Goal: Communication & Community: Connect with others

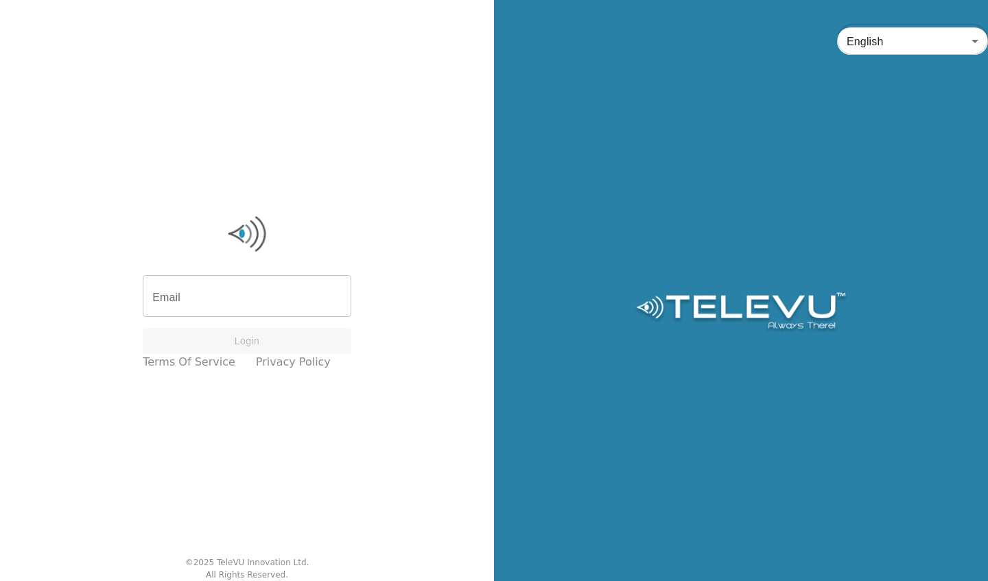
click at [248, 301] on input "Email" at bounding box center [247, 298] width 209 height 38
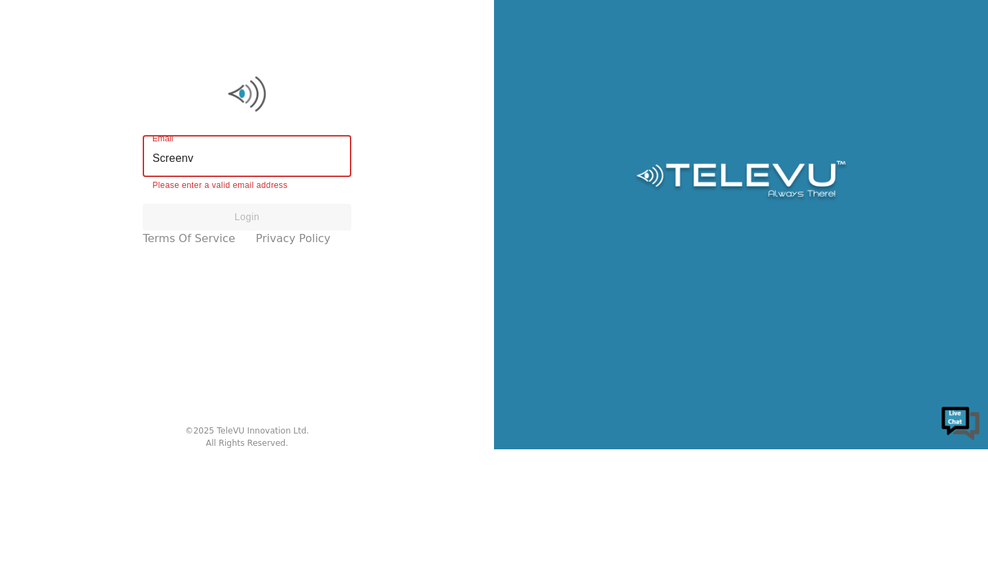
type input "[EMAIL_ADDRESS][DOMAIN_NAME]"
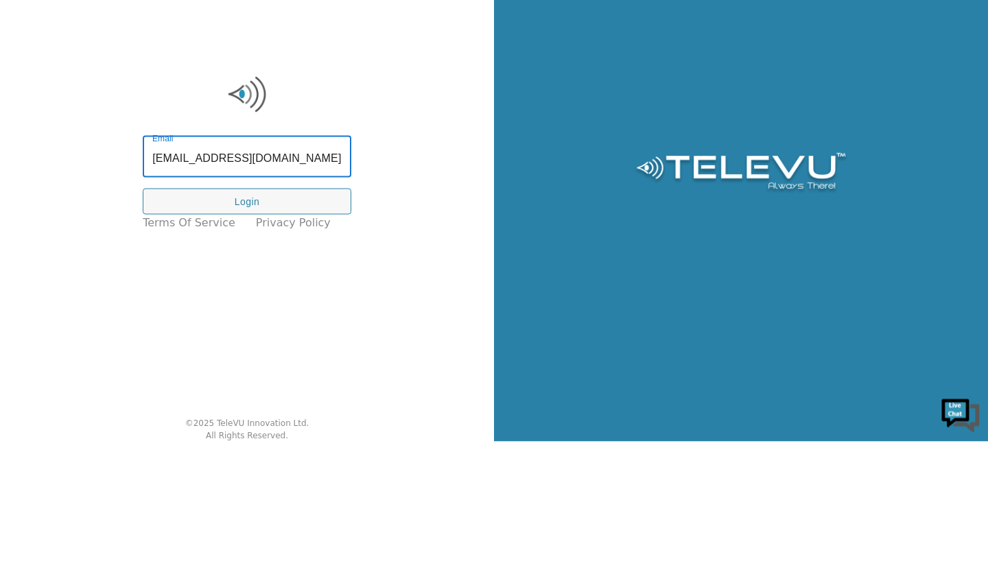
click at [283, 345] on button "Login" at bounding box center [247, 341] width 209 height 27
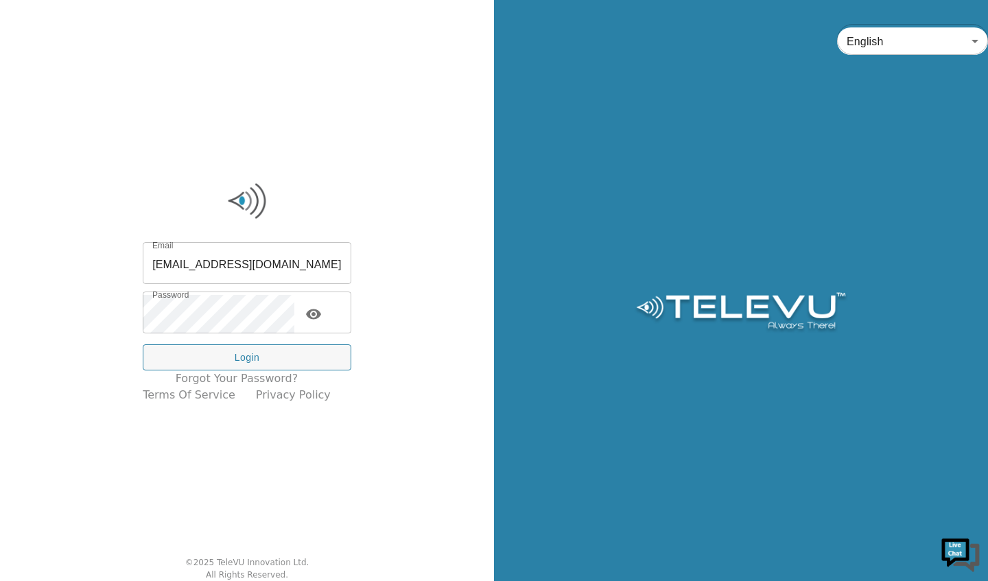
click at [278, 355] on button "Login" at bounding box center [247, 358] width 209 height 27
click at [292, 363] on button "Login" at bounding box center [247, 358] width 209 height 27
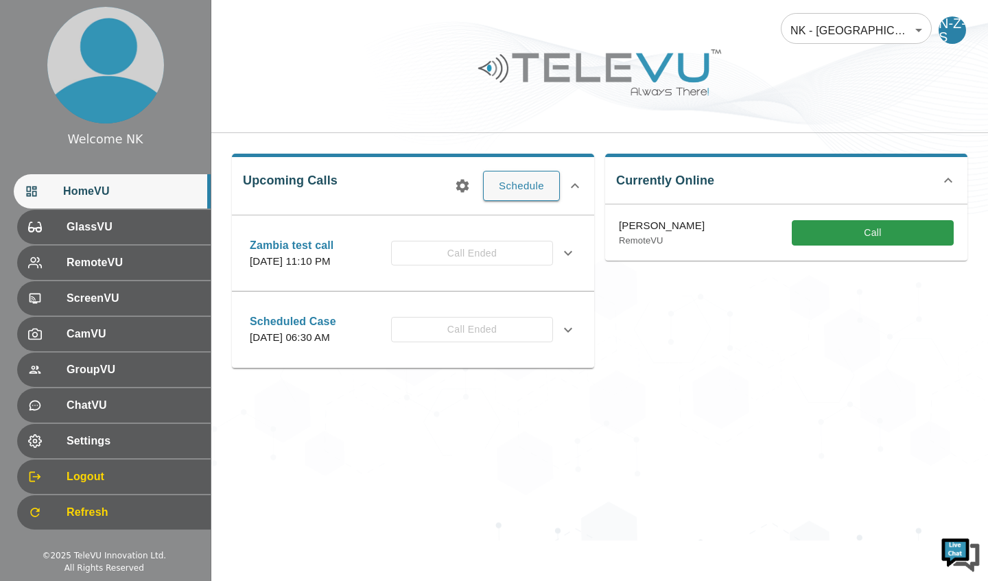
click at [890, 230] on button "Call" at bounding box center [873, 232] width 162 height 25
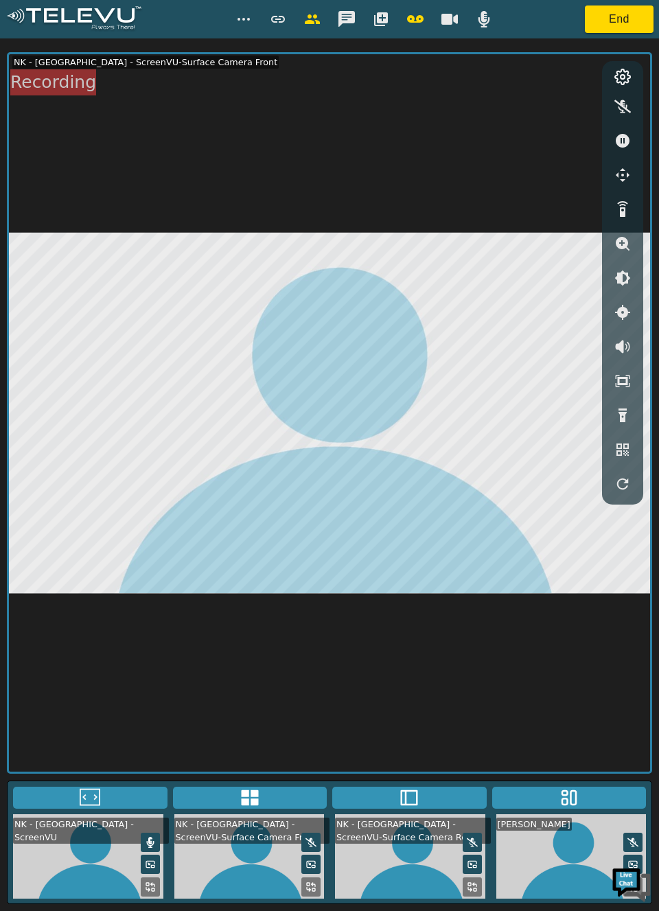
click at [391, 581] on video at bounding box center [409, 856] width 161 height 84
click at [80, 581] on video at bounding box center [88, 856] width 161 height 84
click at [609, 20] on button "End" at bounding box center [619, 18] width 69 height 27
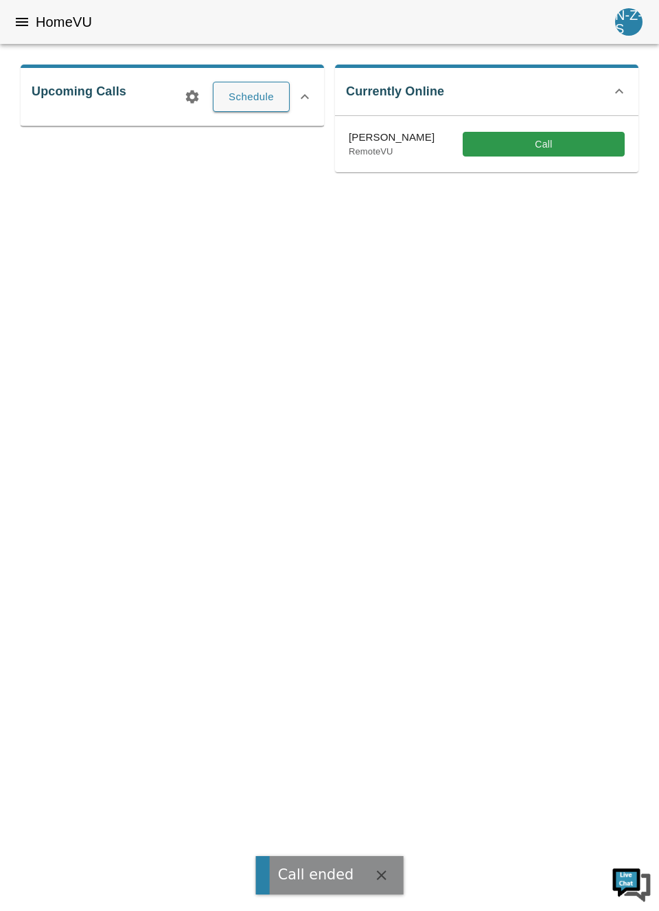
click at [547, 141] on button "Call" at bounding box center [544, 144] width 162 height 25
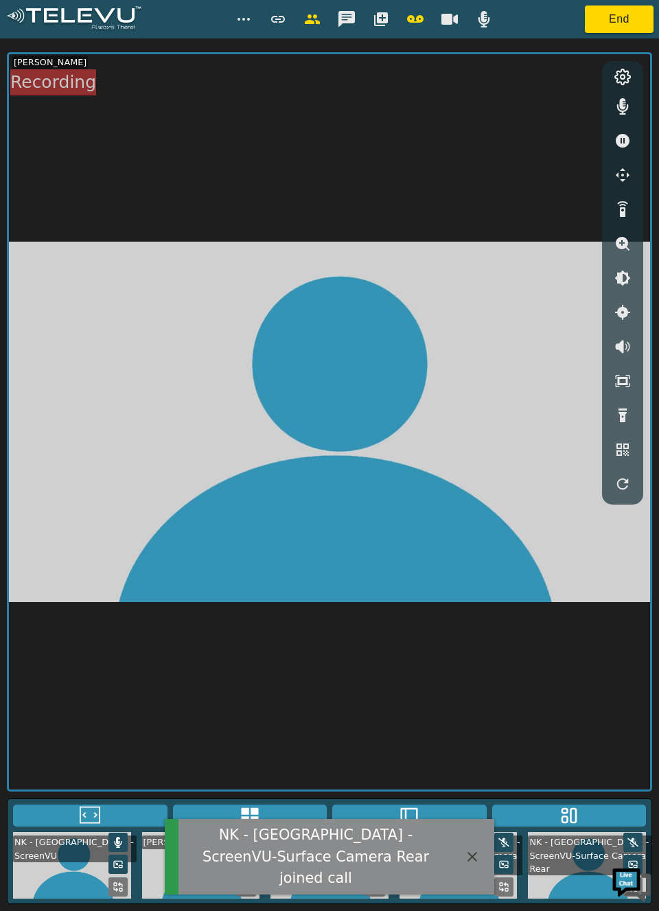
click at [475, 581] on icon "button" at bounding box center [472, 857] width 10 height 10
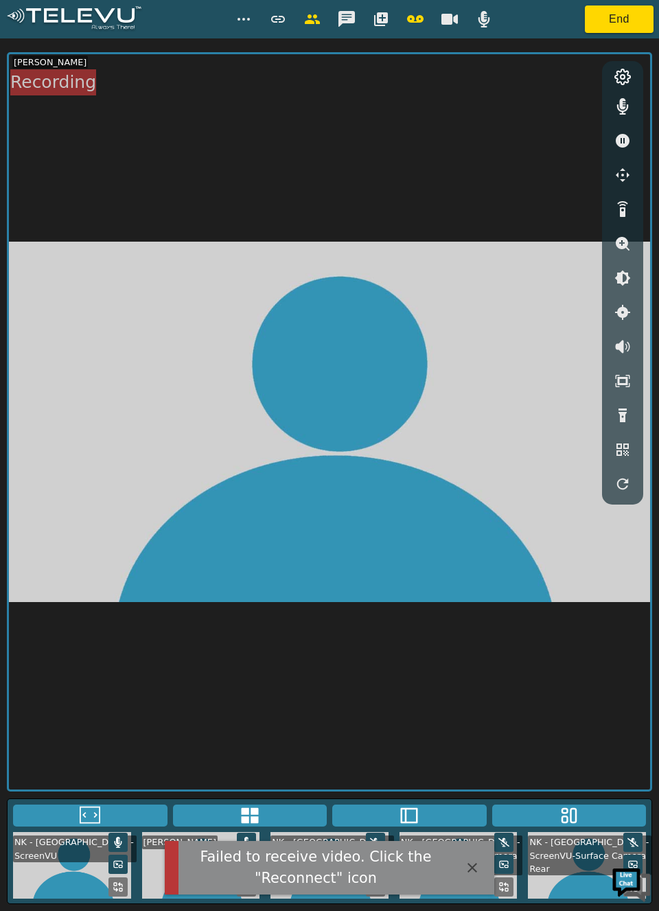
click at [476, 581] on icon "button" at bounding box center [472, 867] width 16 height 16
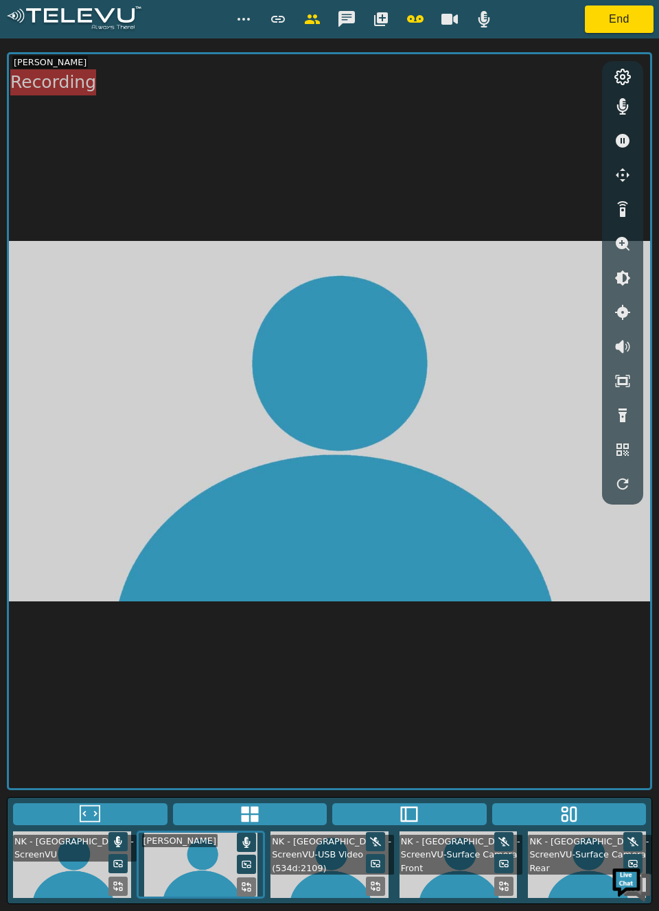
click at [610, 97] on button "button" at bounding box center [622, 106] width 34 height 27
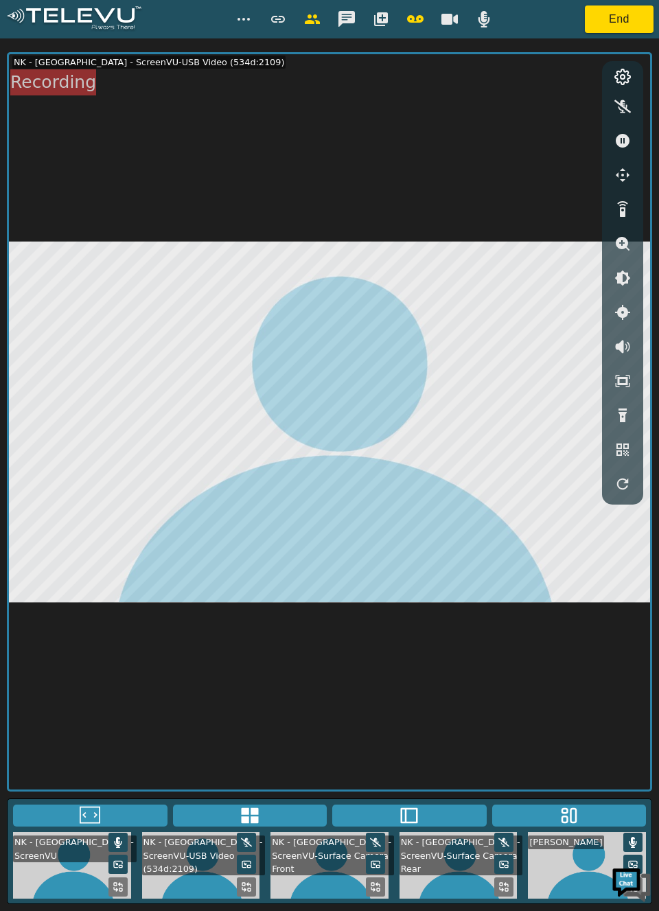
click at [489, 21] on icon "button" at bounding box center [484, 19] width 16 height 16
click at [631, 21] on button "End" at bounding box center [619, 18] width 69 height 27
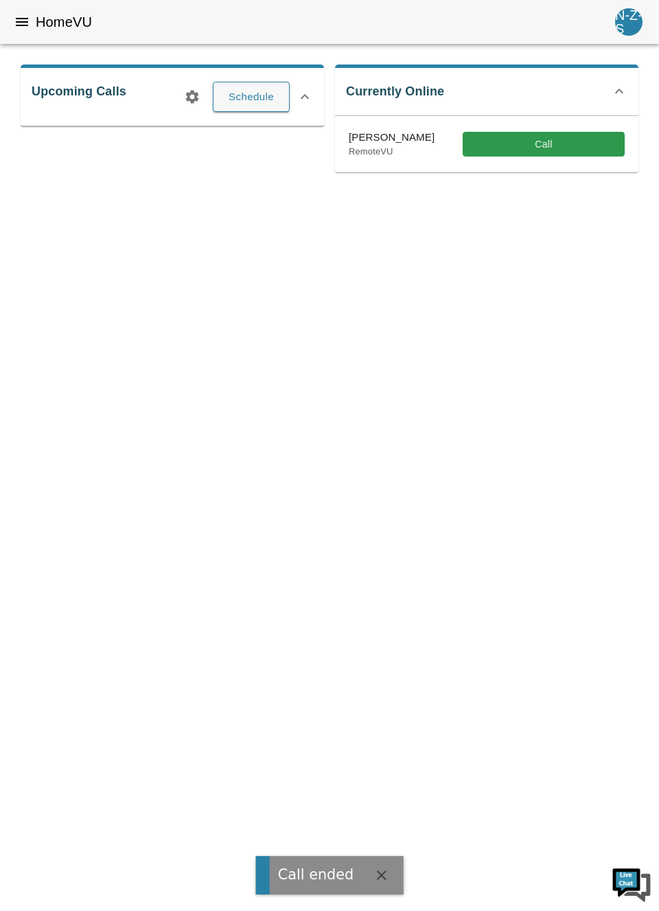
click at [548, 153] on button "Call" at bounding box center [544, 144] width 162 height 25
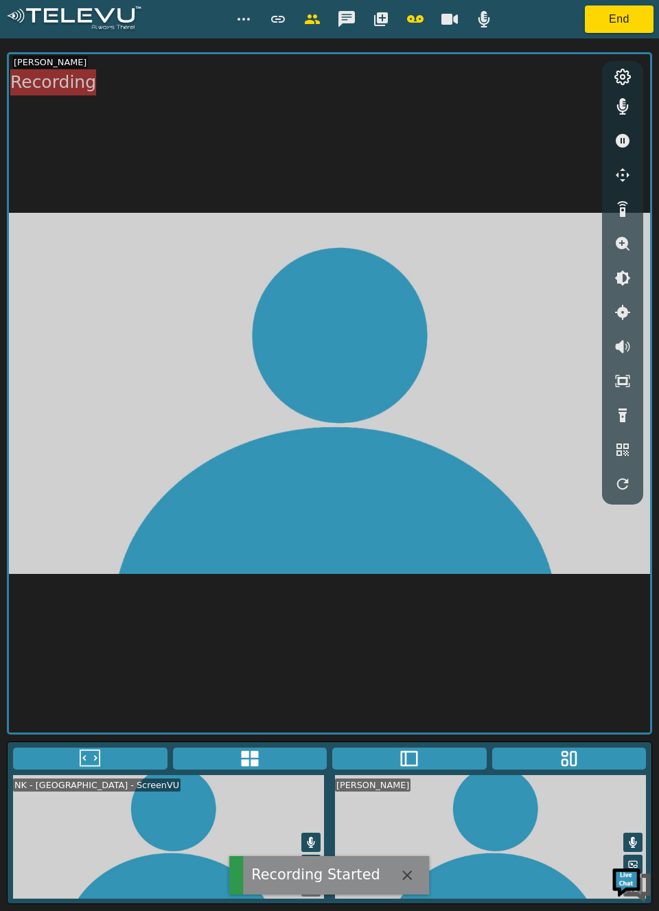
click at [450, 19] on icon "button" at bounding box center [449, 19] width 16 height 11
click at [446, 21] on icon "button" at bounding box center [449, 18] width 16 height 13
click at [489, 21] on icon "button" at bounding box center [484, 19] width 16 height 16
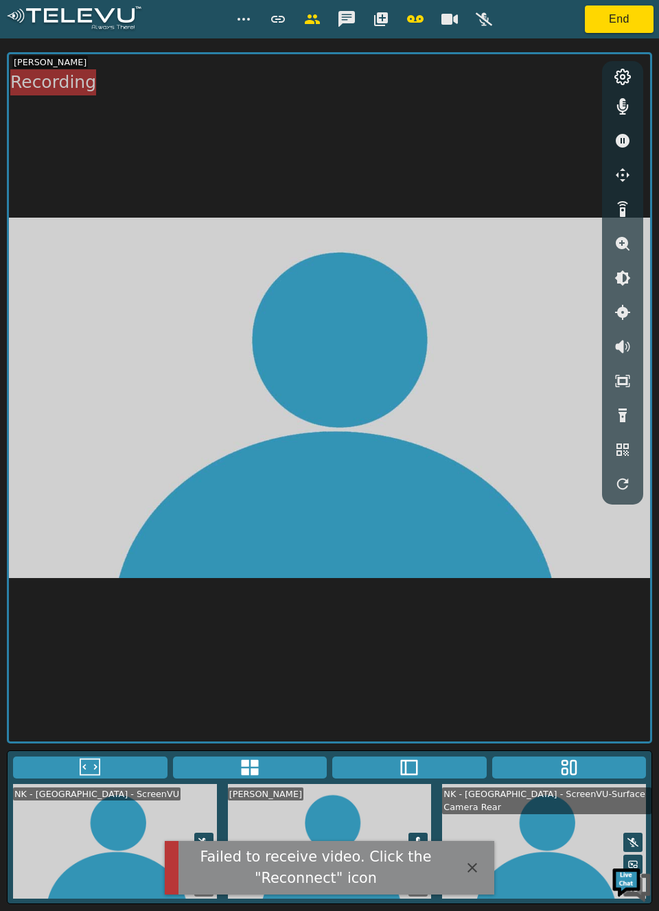
click at [472, 581] on icon "button" at bounding box center [472, 868] width 10 height 10
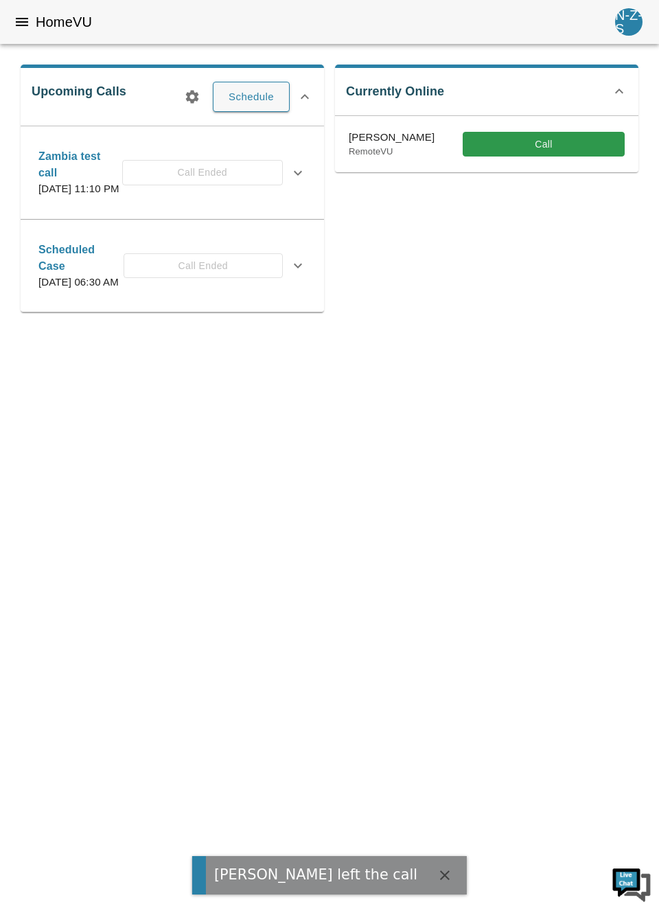
click at [541, 141] on button "Call" at bounding box center [544, 144] width 162 height 25
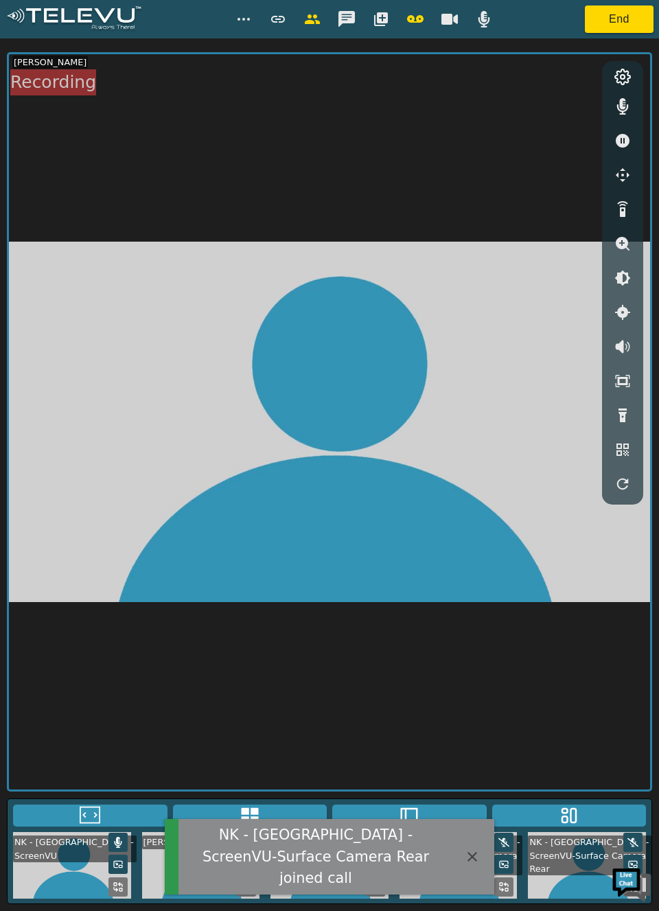
click at [472, 581] on icon "button" at bounding box center [472, 857] width 10 height 10
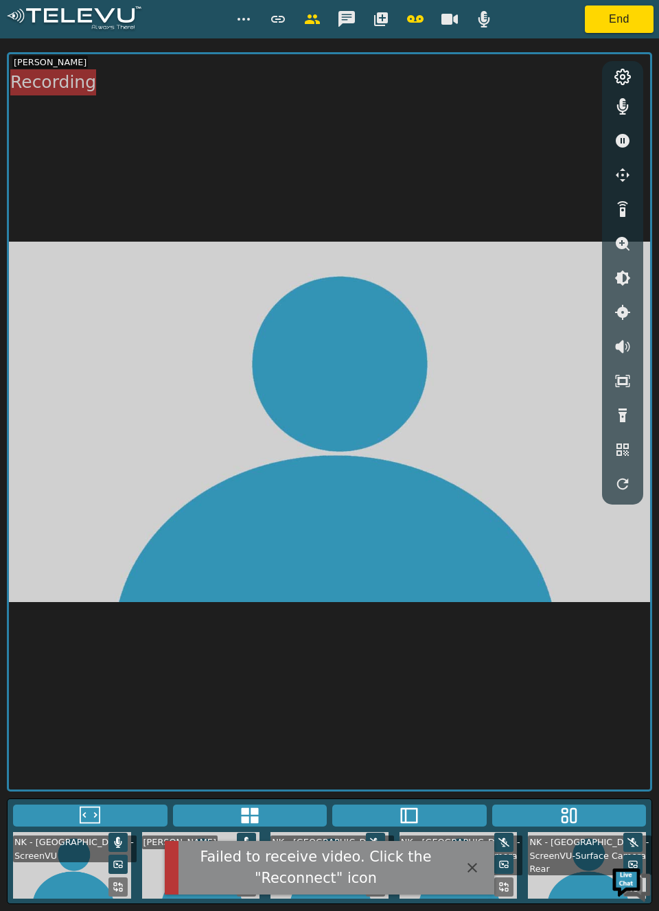
click at [474, 581] on icon "button" at bounding box center [472, 867] width 16 height 16
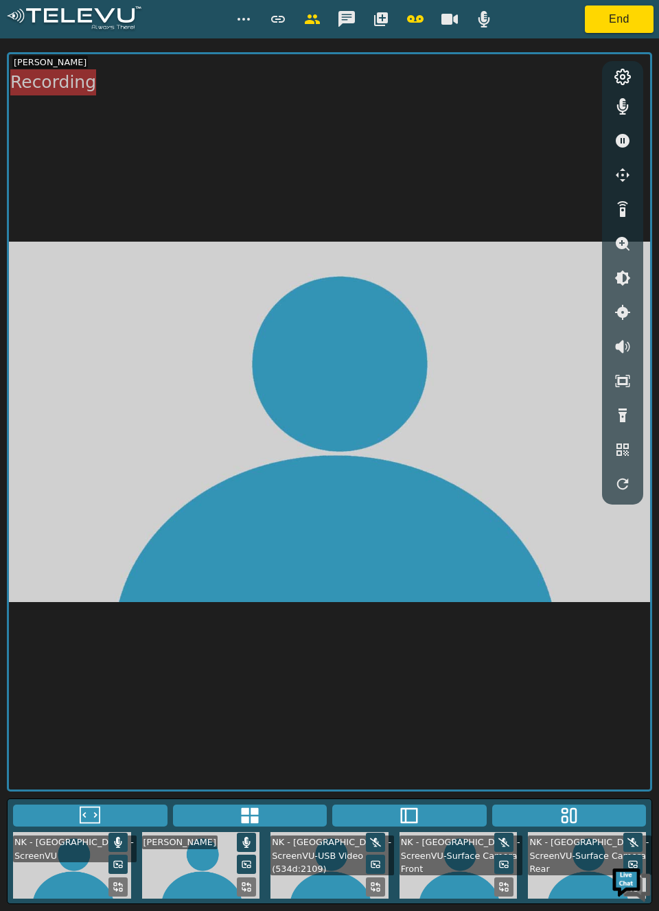
click at [632, 16] on button "End" at bounding box center [619, 18] width 69 height 27
